Goal: Obtain resource: Download file/media

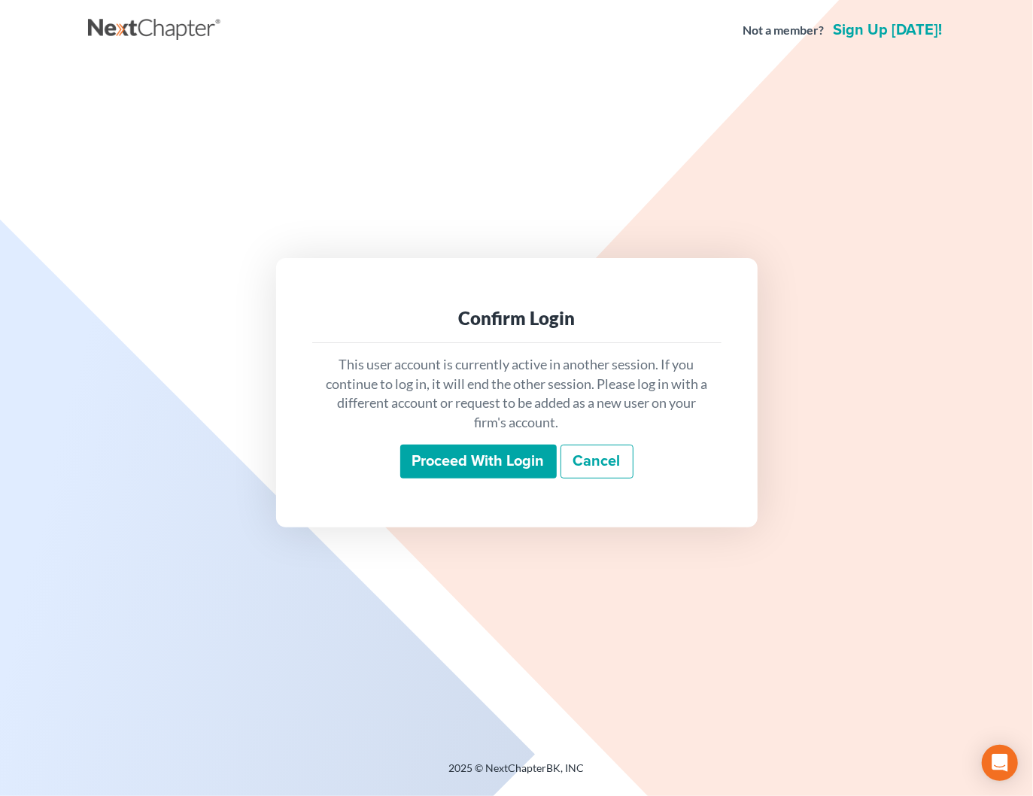
click at [521, 454] on input "Proceed with login" at bounding box center [478, 462] width 156 height 35
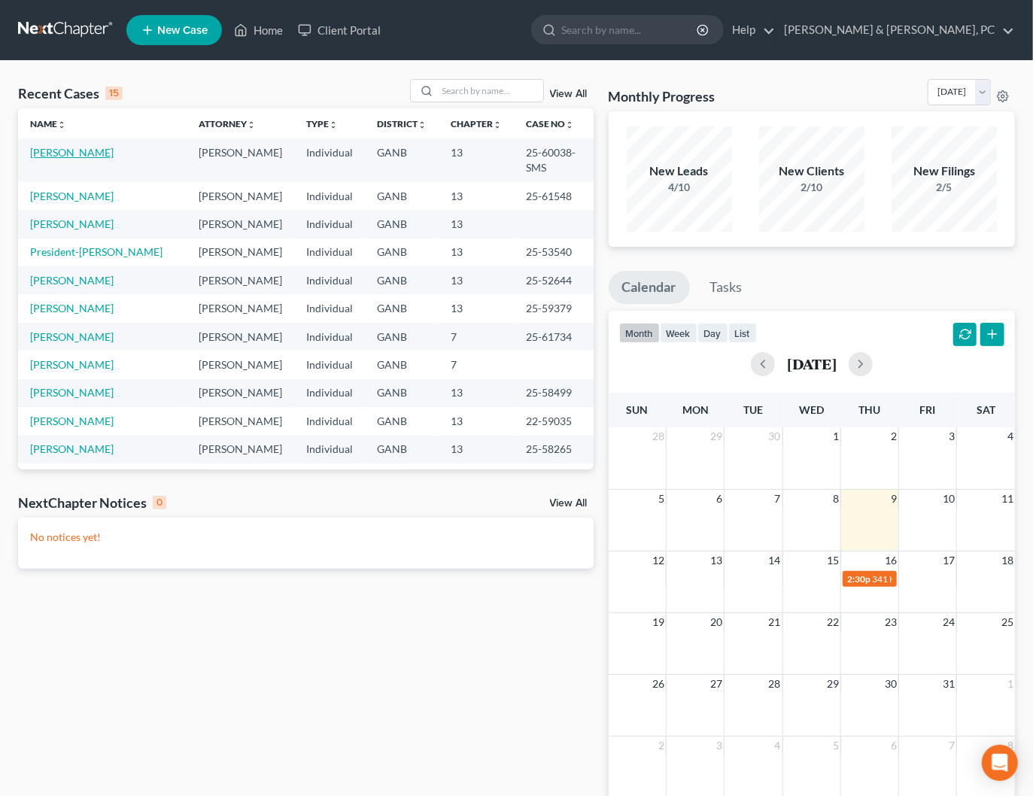
click at [62, 151] on link "Polk, Pamela" at bounding box center [71, 152] width 83 height 13
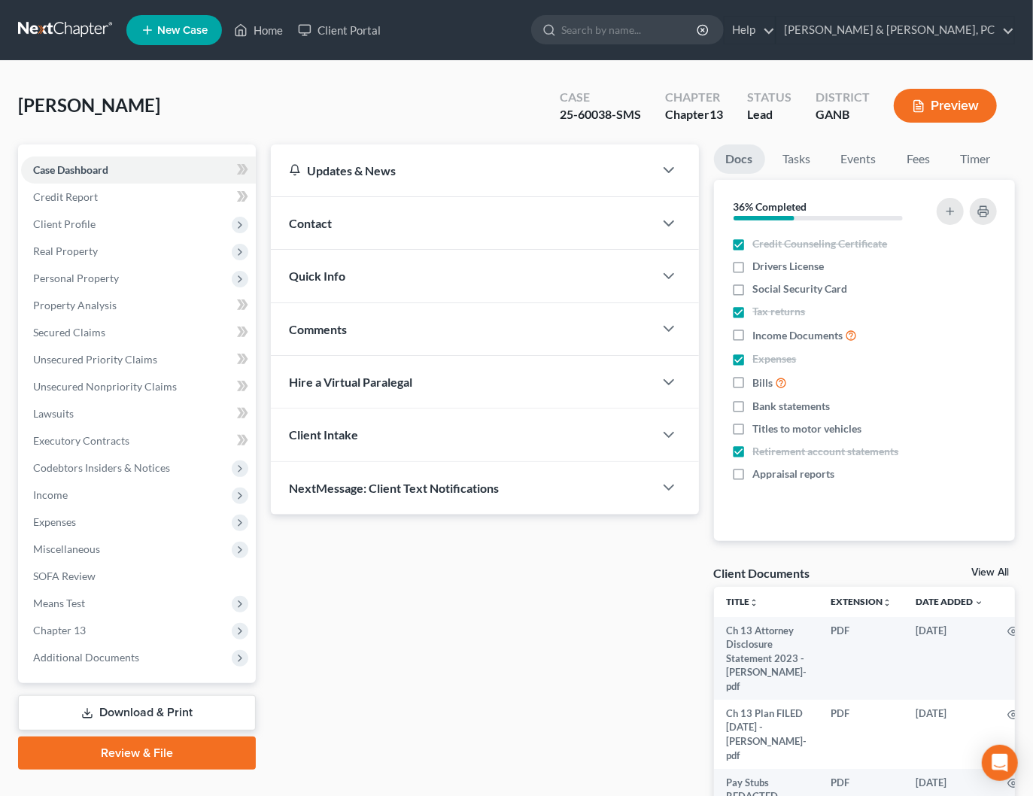
drag, startPoint x: 116, startPoint y: 712, endPoint x: 146, endPoint y: 710, distance: 30.1
click at [116, 712] on link "Download & Print" at bounding box center [137, 712] width 238 height 35
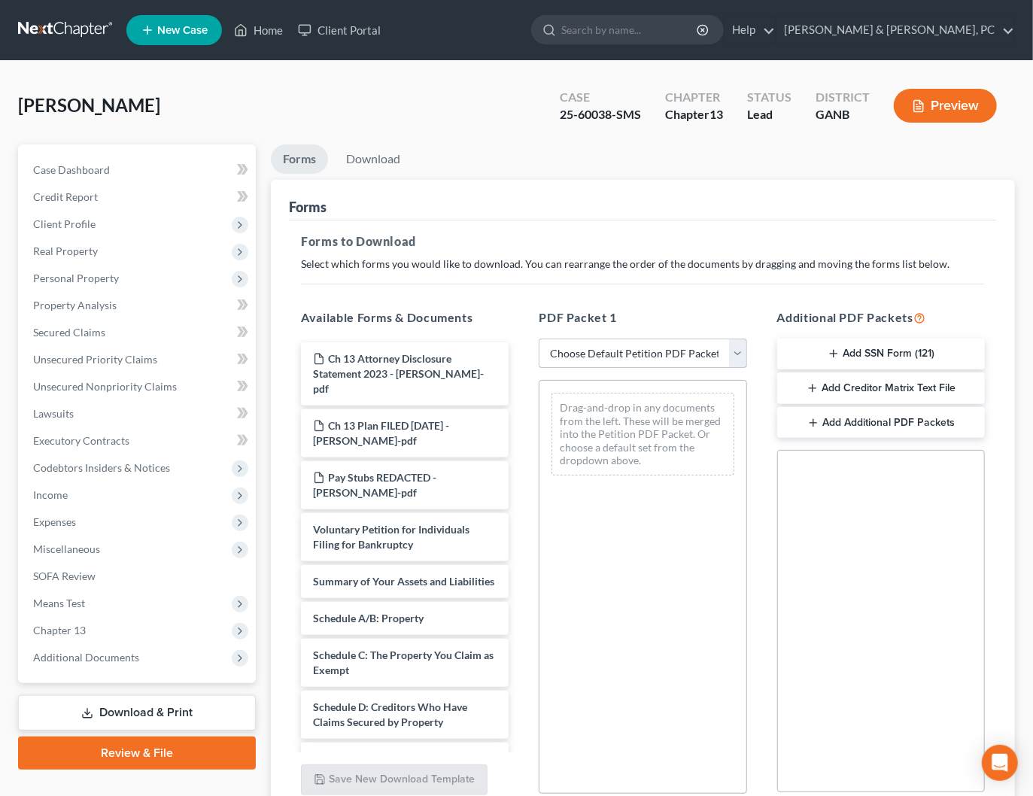
click at [605, 351] on select "Choose Default Petition PDF Packet Complete Bankruptcy Petition (all forms and …" at bounding box center [643, 353] width 208 height 30
select select "2"
click at [539, 338] on select "Choose Default Petition PDF Packet Complete Bankruptcy Petition (all forms and …" at bounding box center [643, 353] width 208 height 30
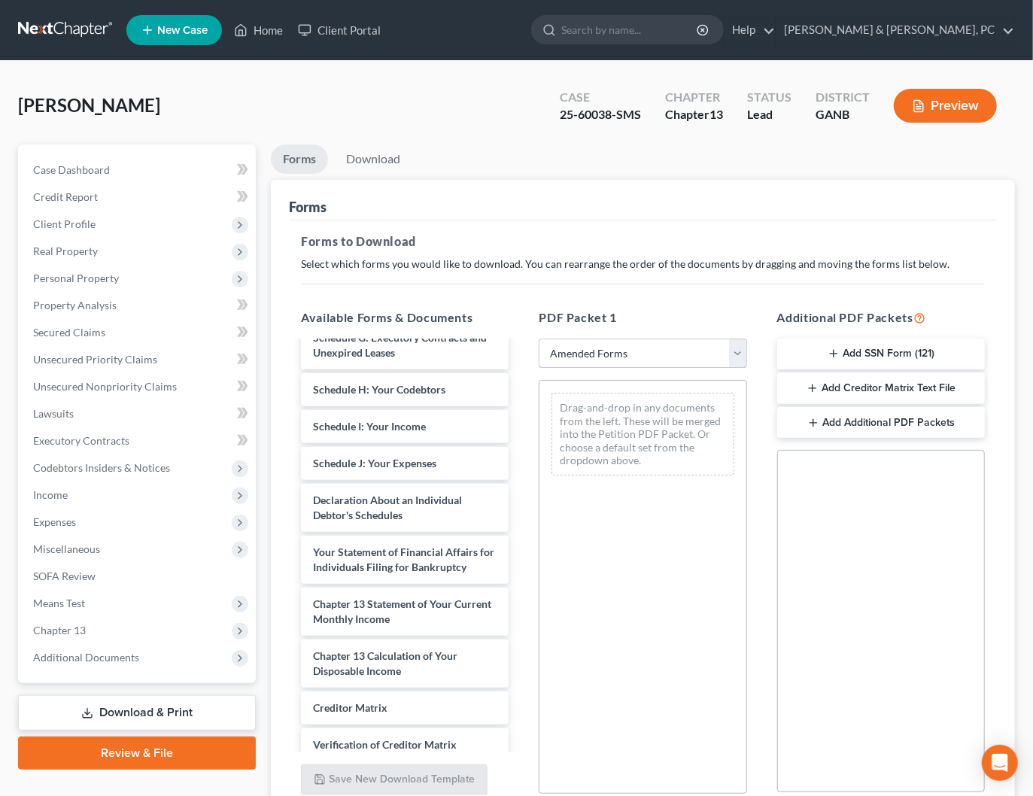
scroll to position [306, 0]
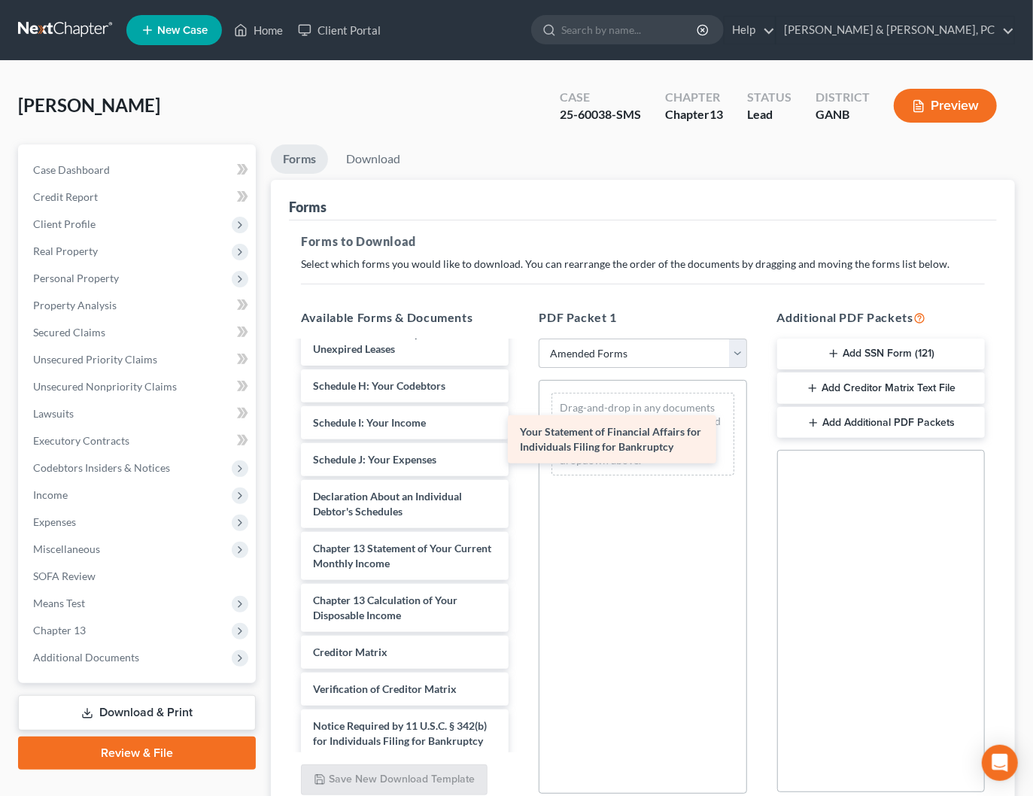
drag, startPoint x: 417, startPoint y: 552, endPoint x: 624, endPoint y: 438, distance: 236.3
click at [520, 437] on div "Your Statement of Financial Affairs for Individuals Filing for Bankruptcy Volun…" at bounding box center [405, 415] width 232 height 758
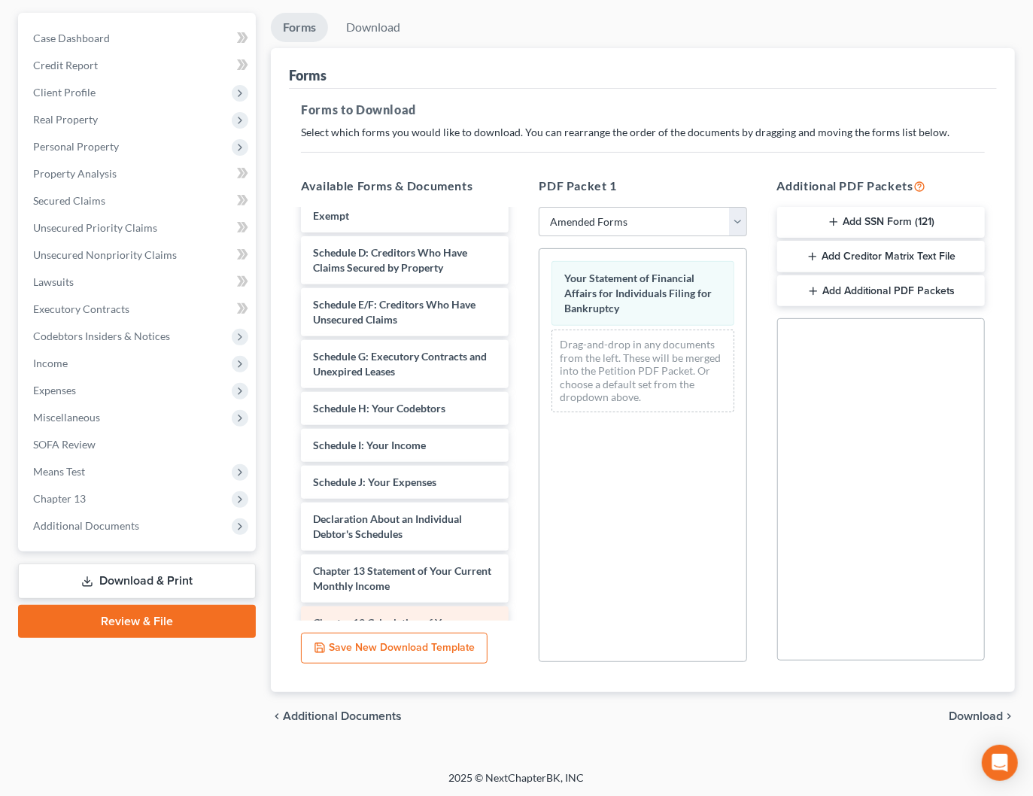
scroll to position [145, 0]
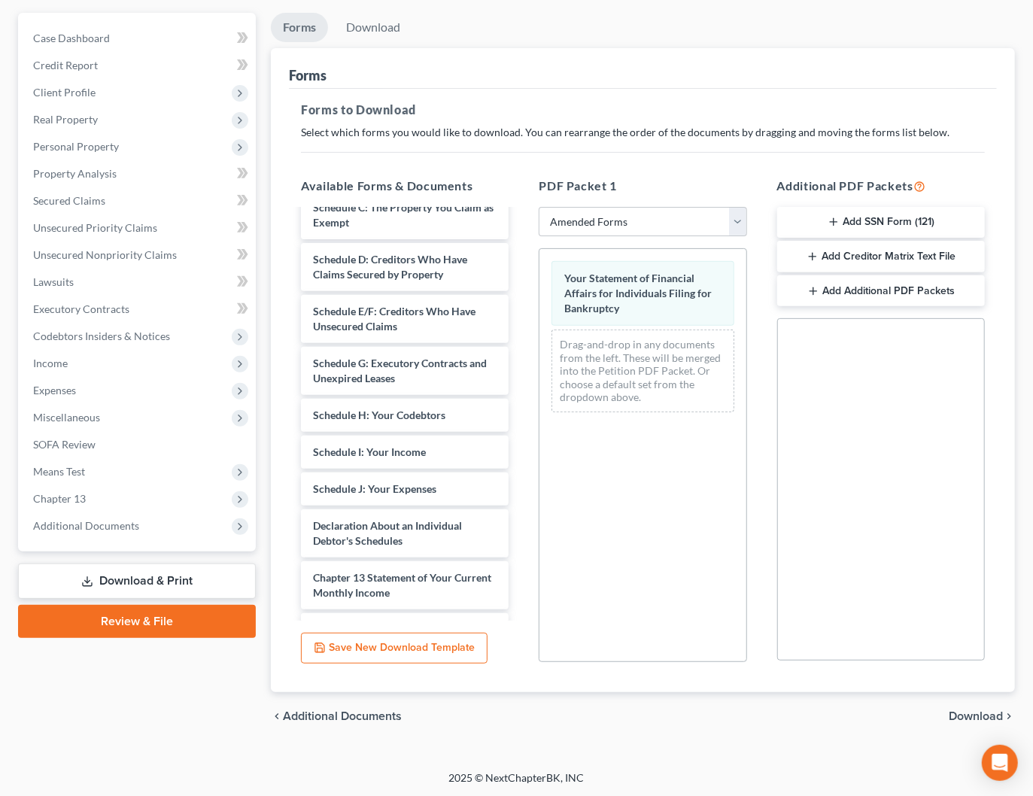
click at [639, 83] on div "Forms" at bounding box center [643, 68] width 708 height 41
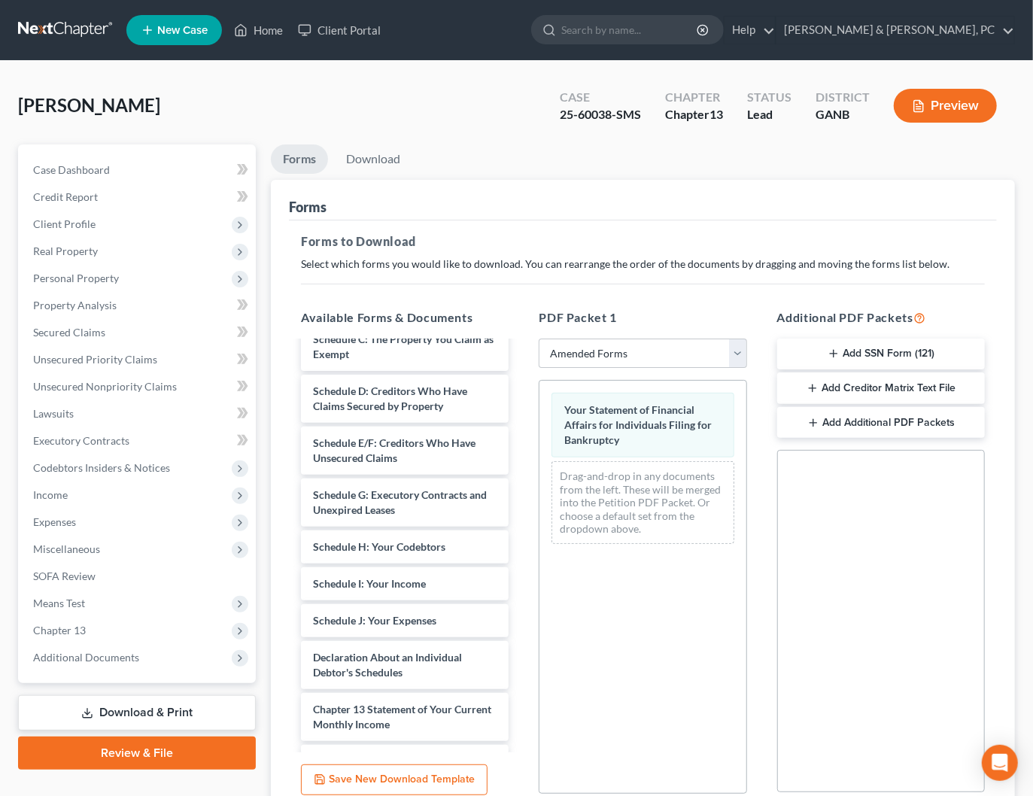
scroll to position [0, 0]
click at [994, 110] on button "Preview" at bounding box center [945, 106] width 103 height 34
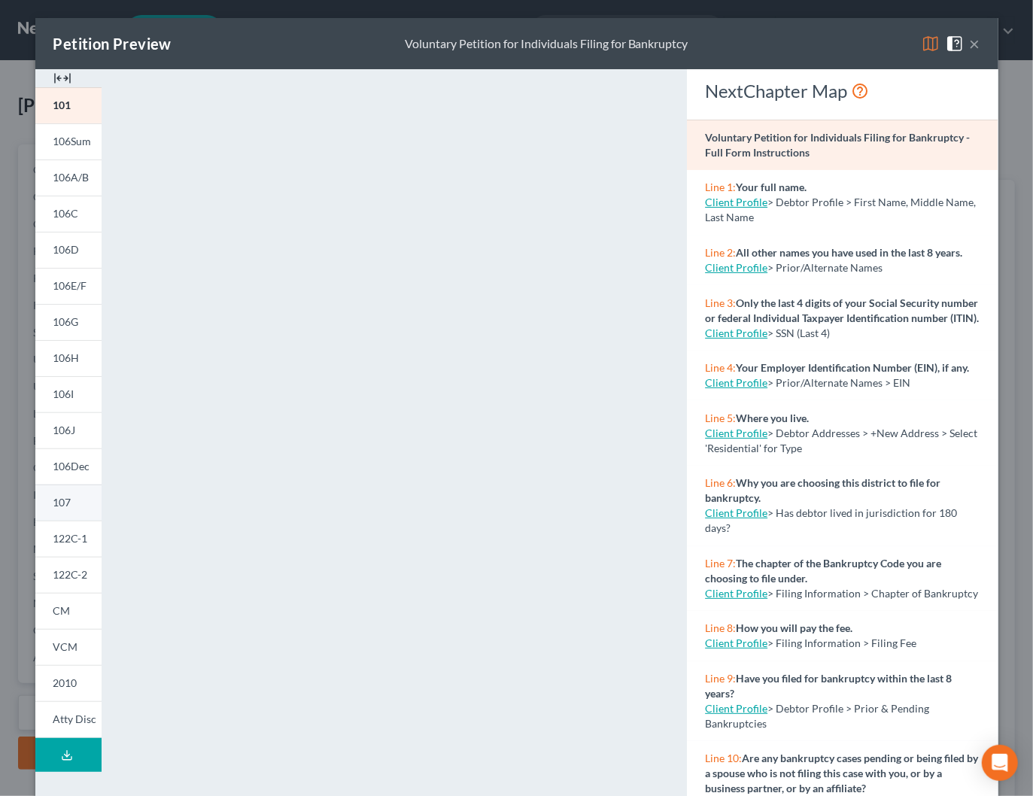
click at [67, 502] on span "107" at bounding box center [62, 502] width 18 height 13
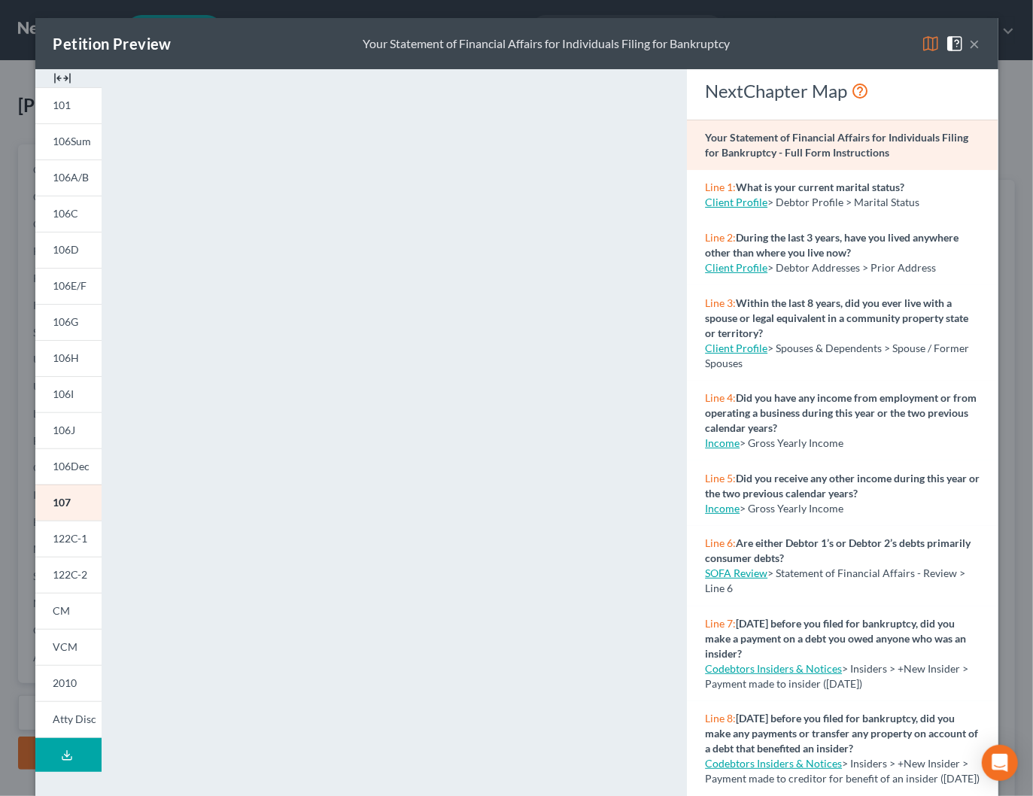
click at [975, 44] on button "×" at bounding box center [975, 44] width 11 height 18
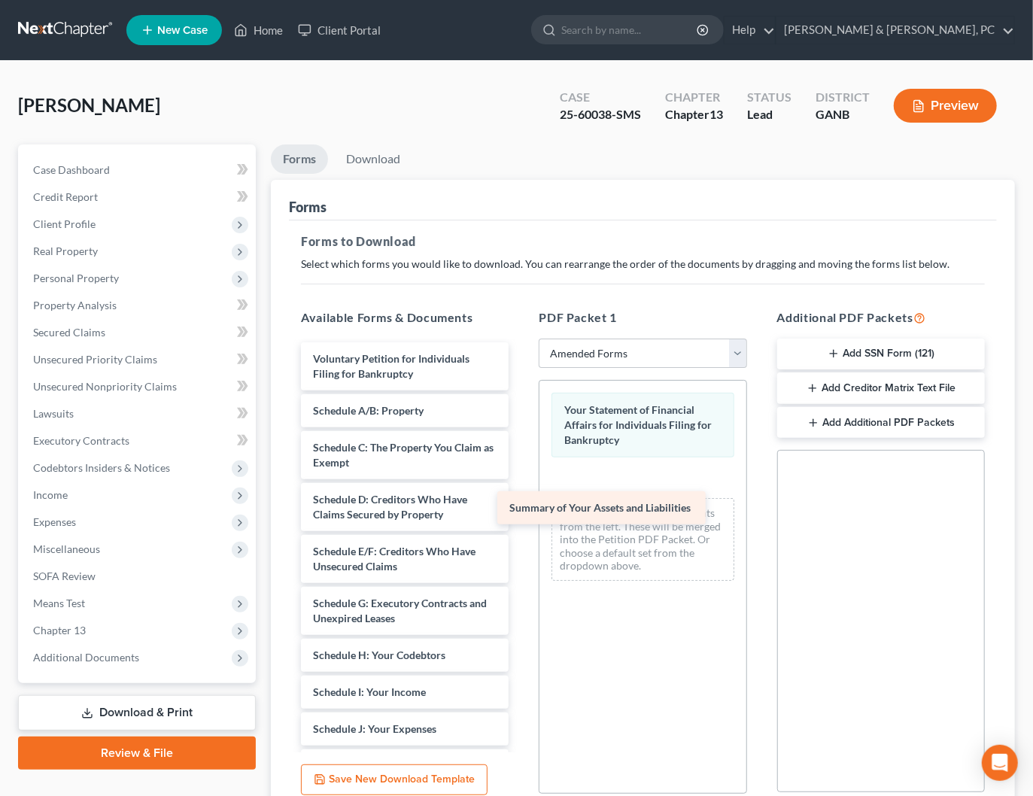
drag, startPoint x: 398, startPoint y: 403, endPoint x: 596, endPoint y: 502, distance: 221.3
click at [520, 502] on div "Summary of Your Assets and Liabilities Voluntary Petition for Individuals Filin…" at bounding box center [405, 702] width 232 height 721
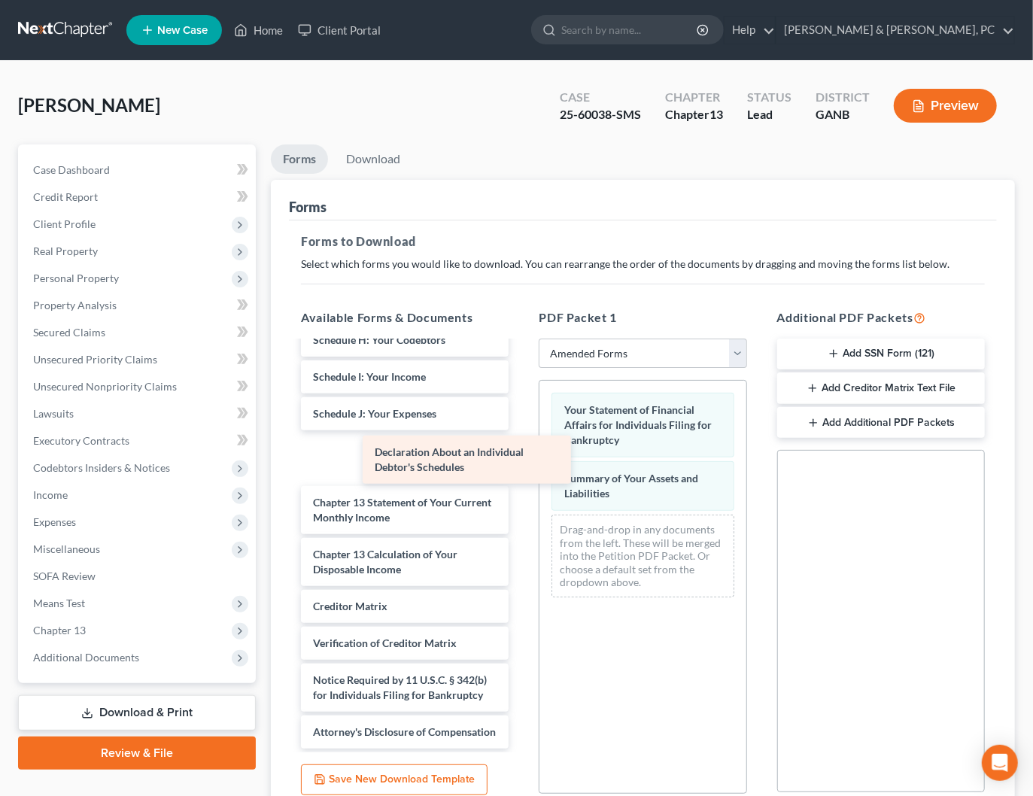
scroll to position [278, 0]
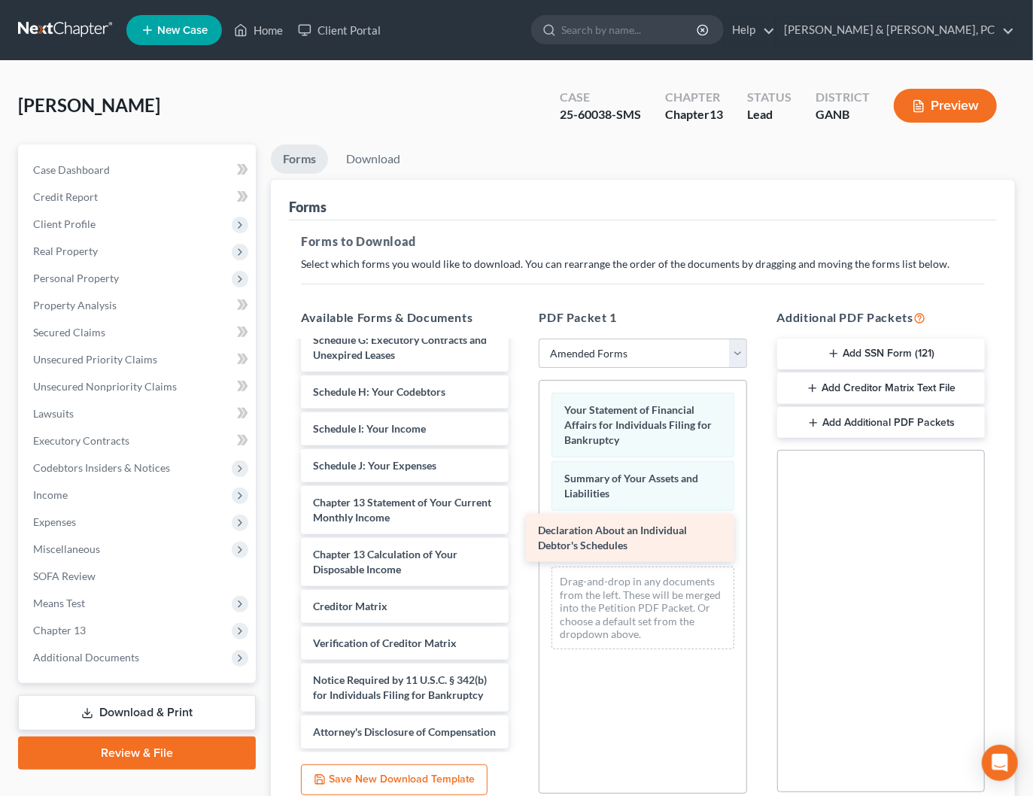
drag, startPoint x: 384, startPoint y: 451, endPoint x: 614, endPoint y: 543, distance: 247.1
click at [520, 542] on div "Declaration About an Individual Debtor's Schedules Voluntary Petition for Indiv…" at bounding box center [405, 413] width 232 height 669
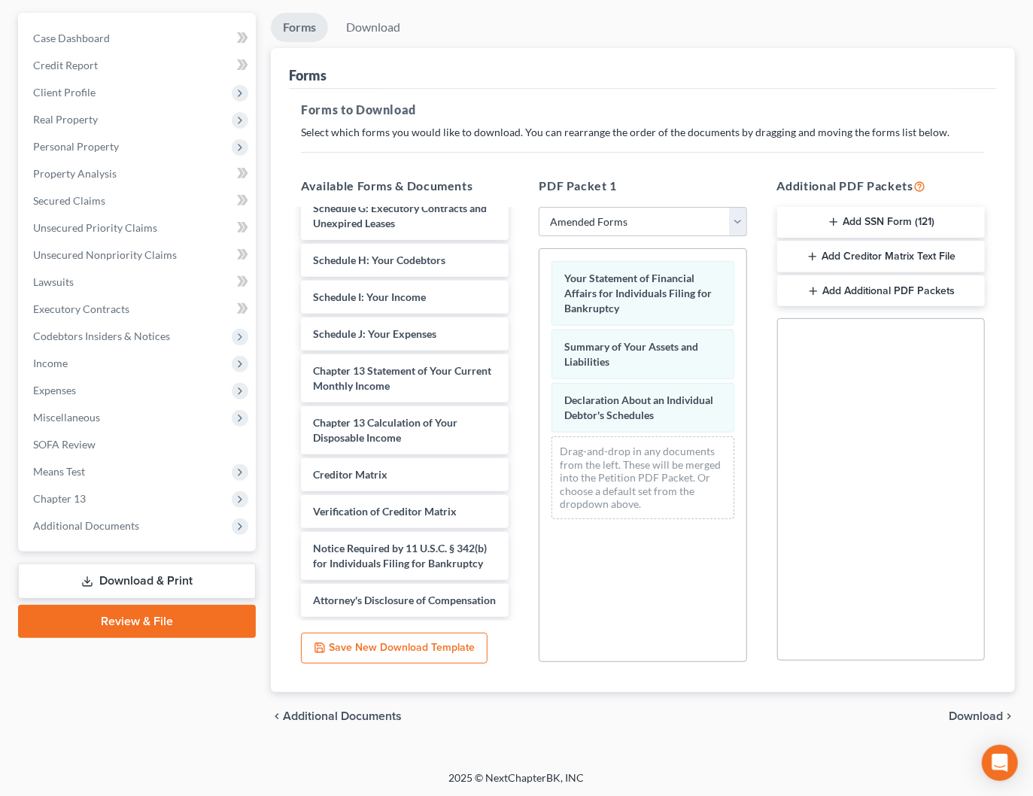
click at [984, 714] on span "Download" at bounding box center [975, 716] width 54 height 12
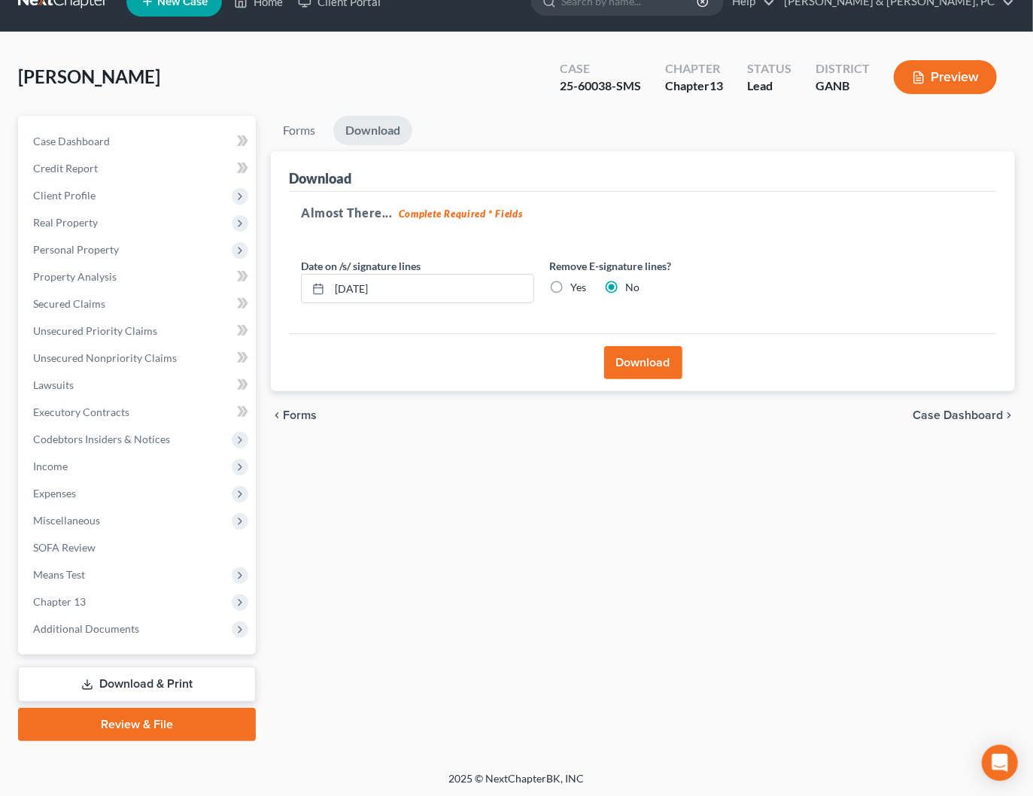
click at [662, 357] on button "Download" at bounding box center [643, 362] width 78 height 33
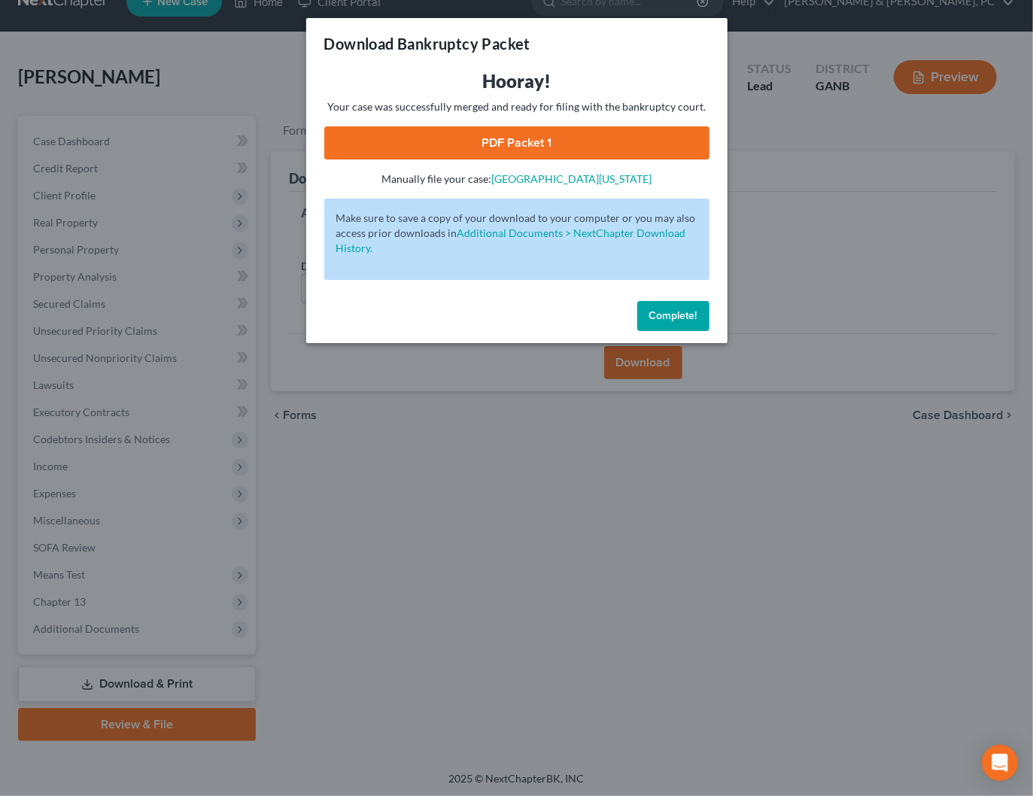
click at [513, 147] on link "PDF Packet 1" at bounding box center [516, 142] width 385 height 33
drag, startPoint x: 680, startPoint y: 321, endPoint x: 872, endPoint y: 193, distance: 231.6
click at [680, 321] on span "Complete!" at bounding box center [673, 315] width 48 height 13
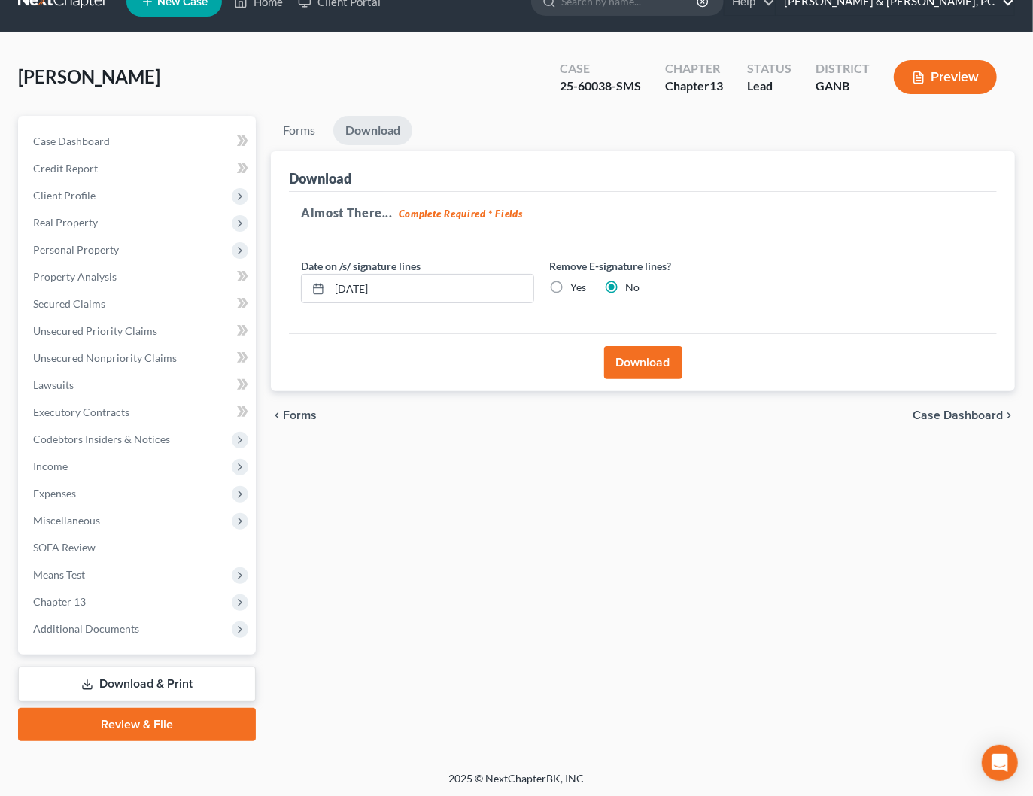
click at [963, 10] on link "Blevins & Hong, PC" at bounding box center [895, 1] width 238 height 27
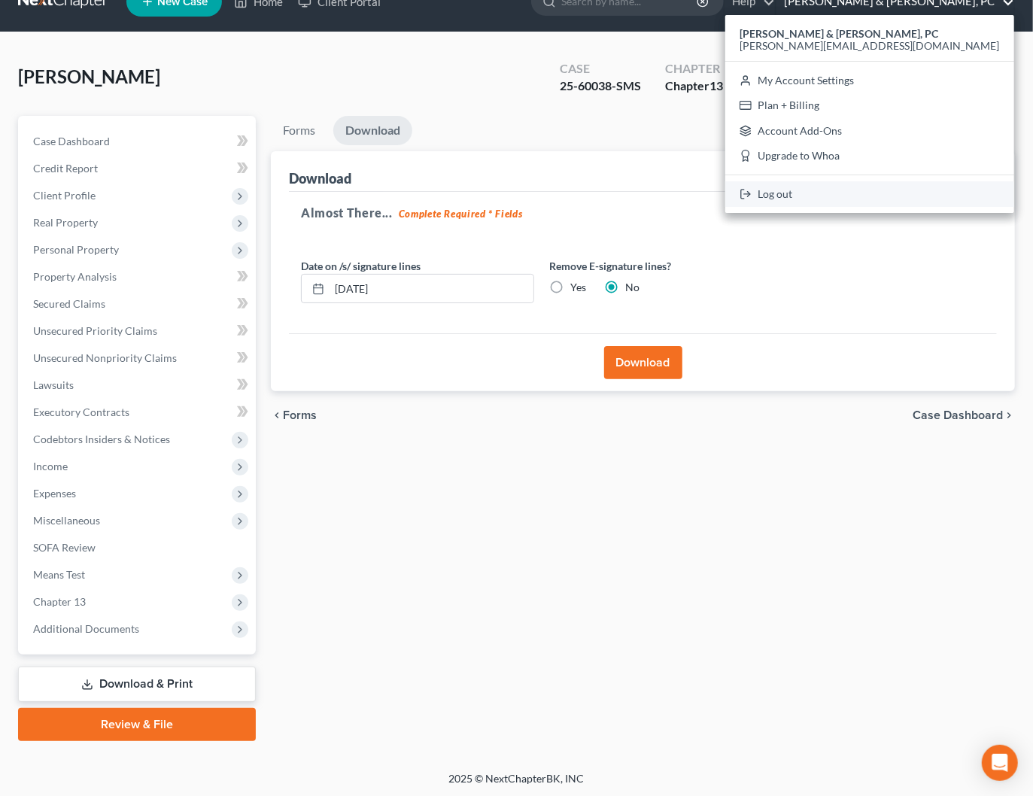
click at [888, 199] on link "Log out" at bounding box center [869, 194] width 289 height 26
